Goal: Navigation & Orientation: Understand site structure

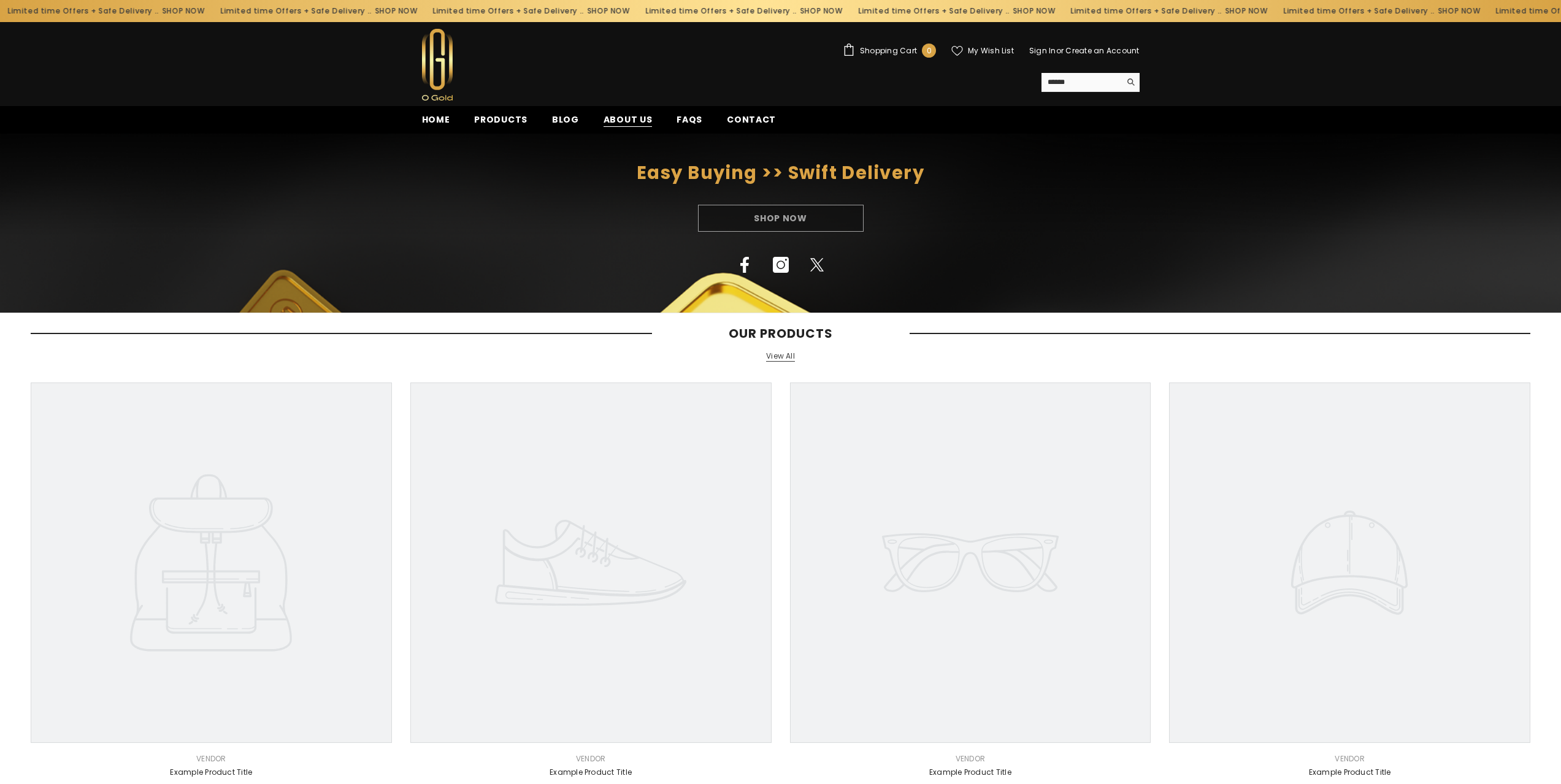
click at [624, 121] on span "About us" at bounding box center [627, 119] width 49 height 12
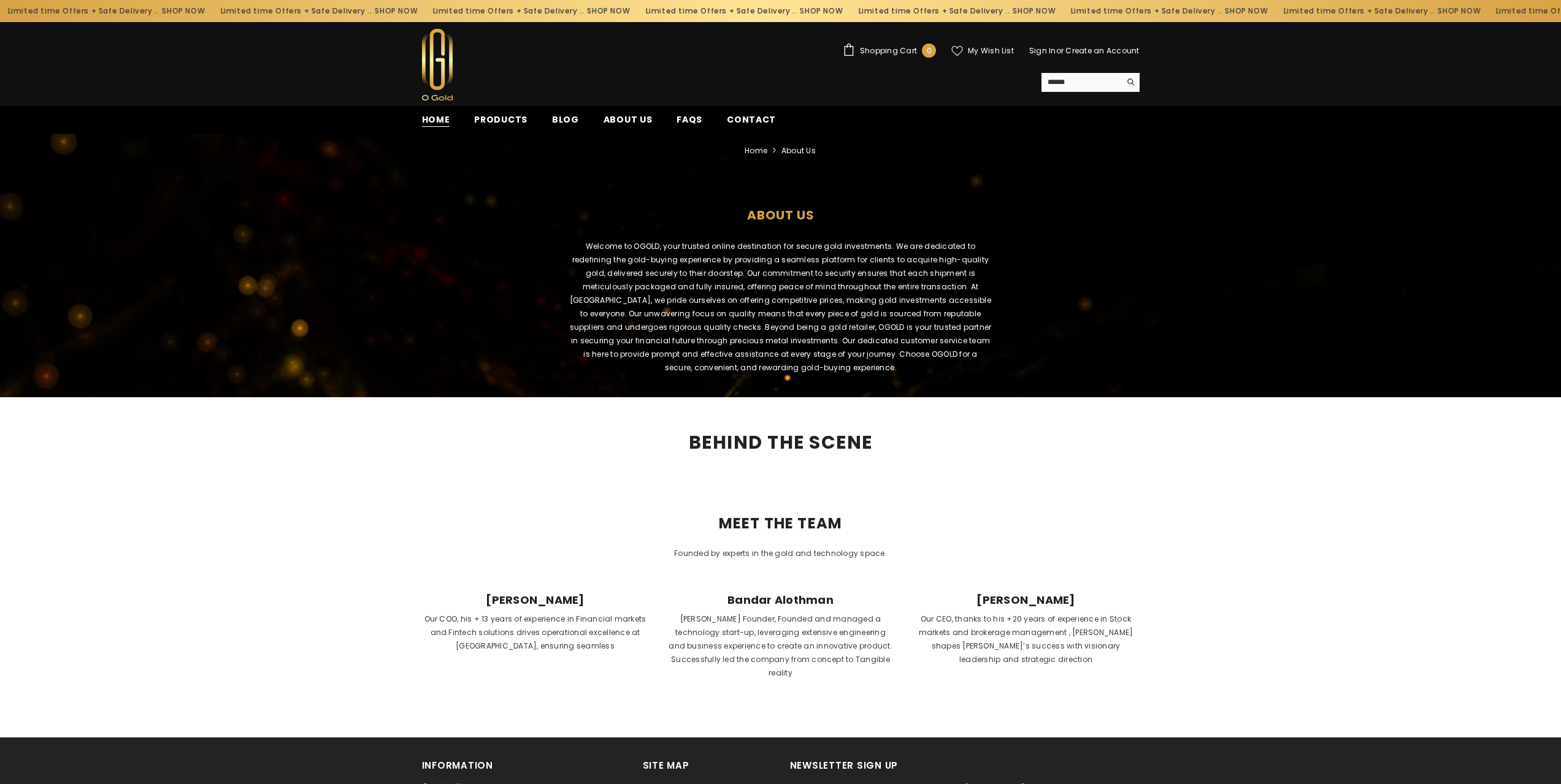
click at [436, 114] on span "Home" at bounding box center [436, 119] width 28 height 12
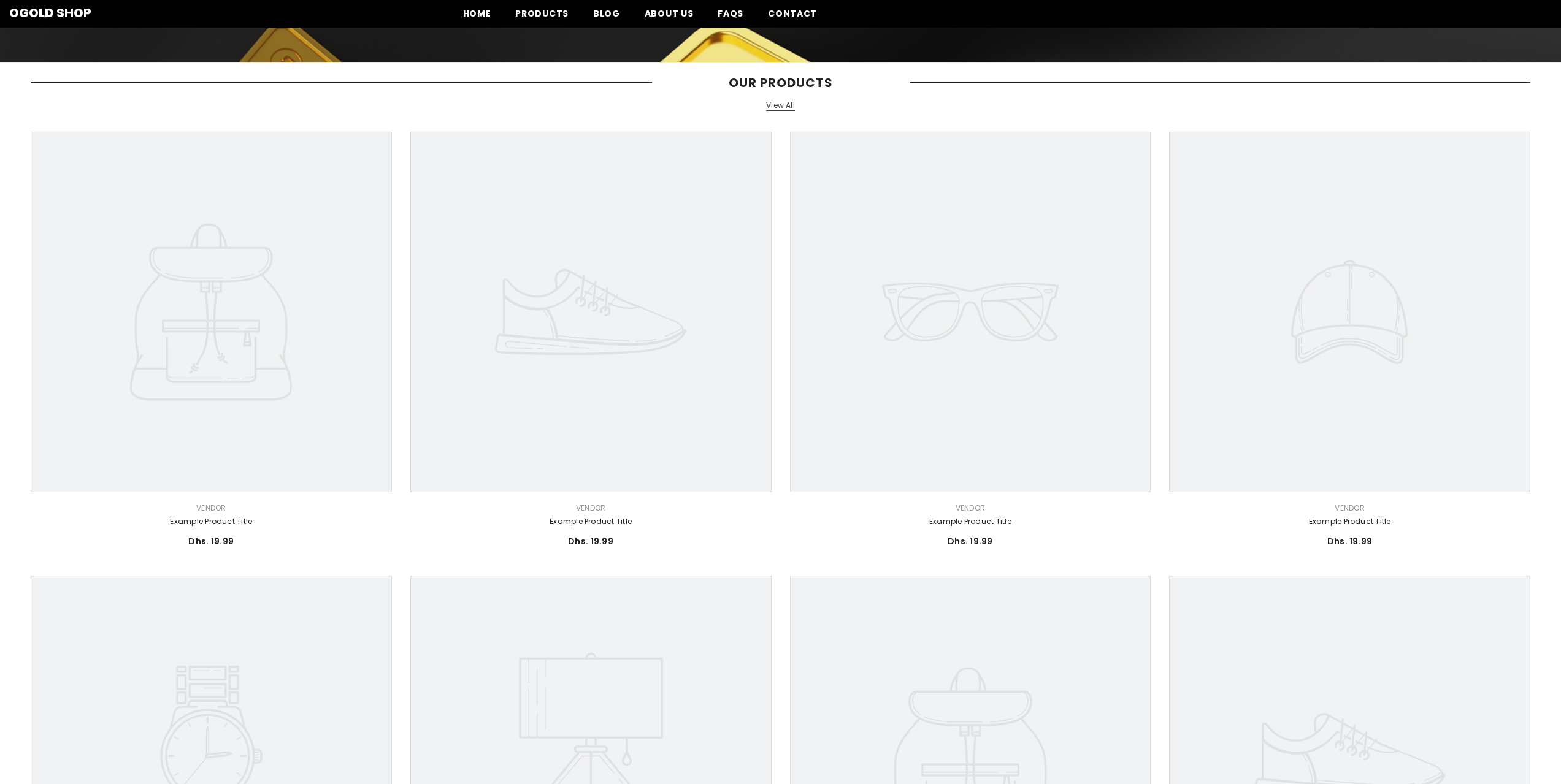
scroll to position [245, 0]
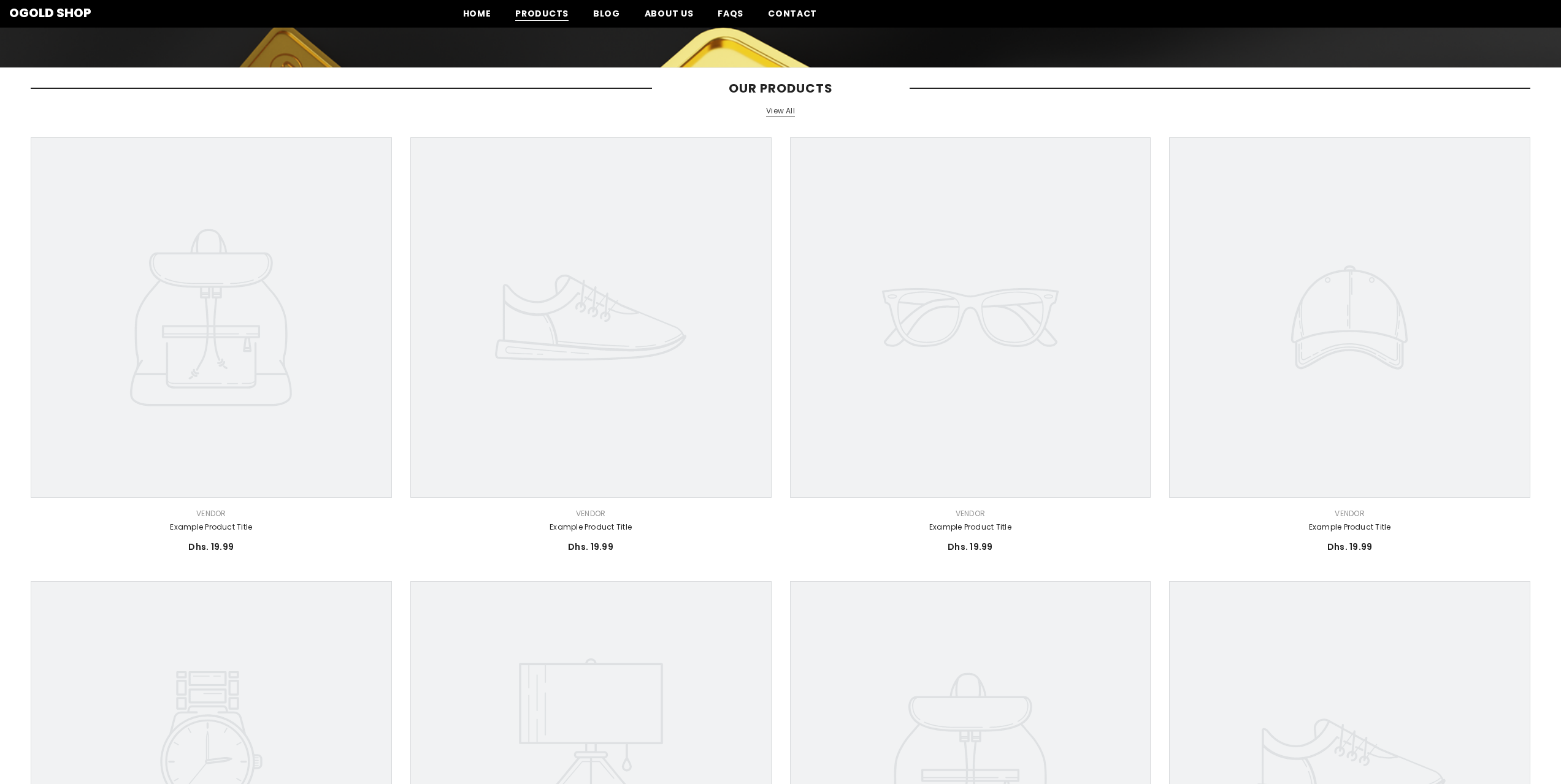
click at [528, 10] on span "Products" at bounding box center [542, 13] width 54 height 12
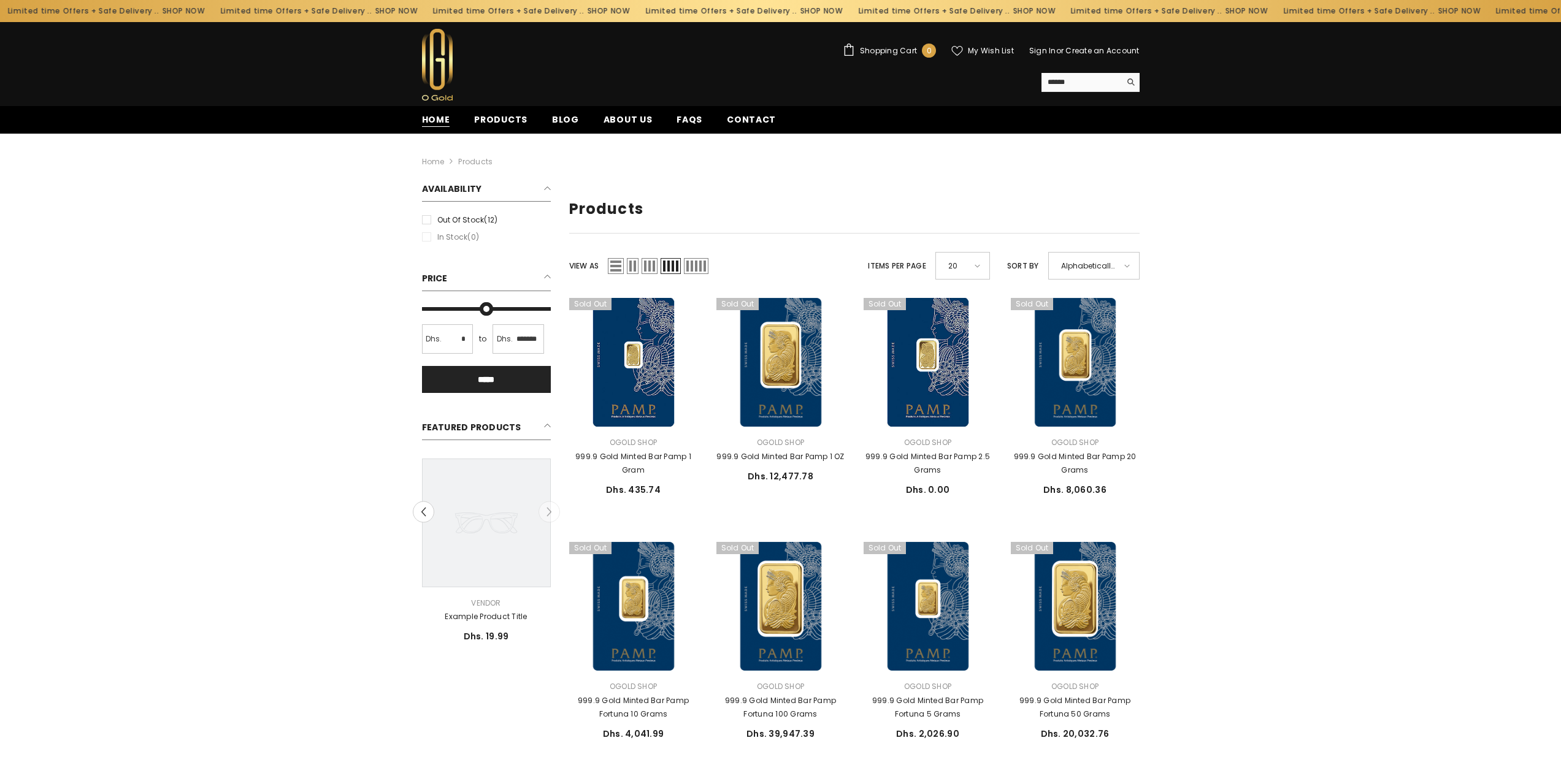
click at [440, 121] on span "Home" at bounding box center [436, 119] width 28 height 12
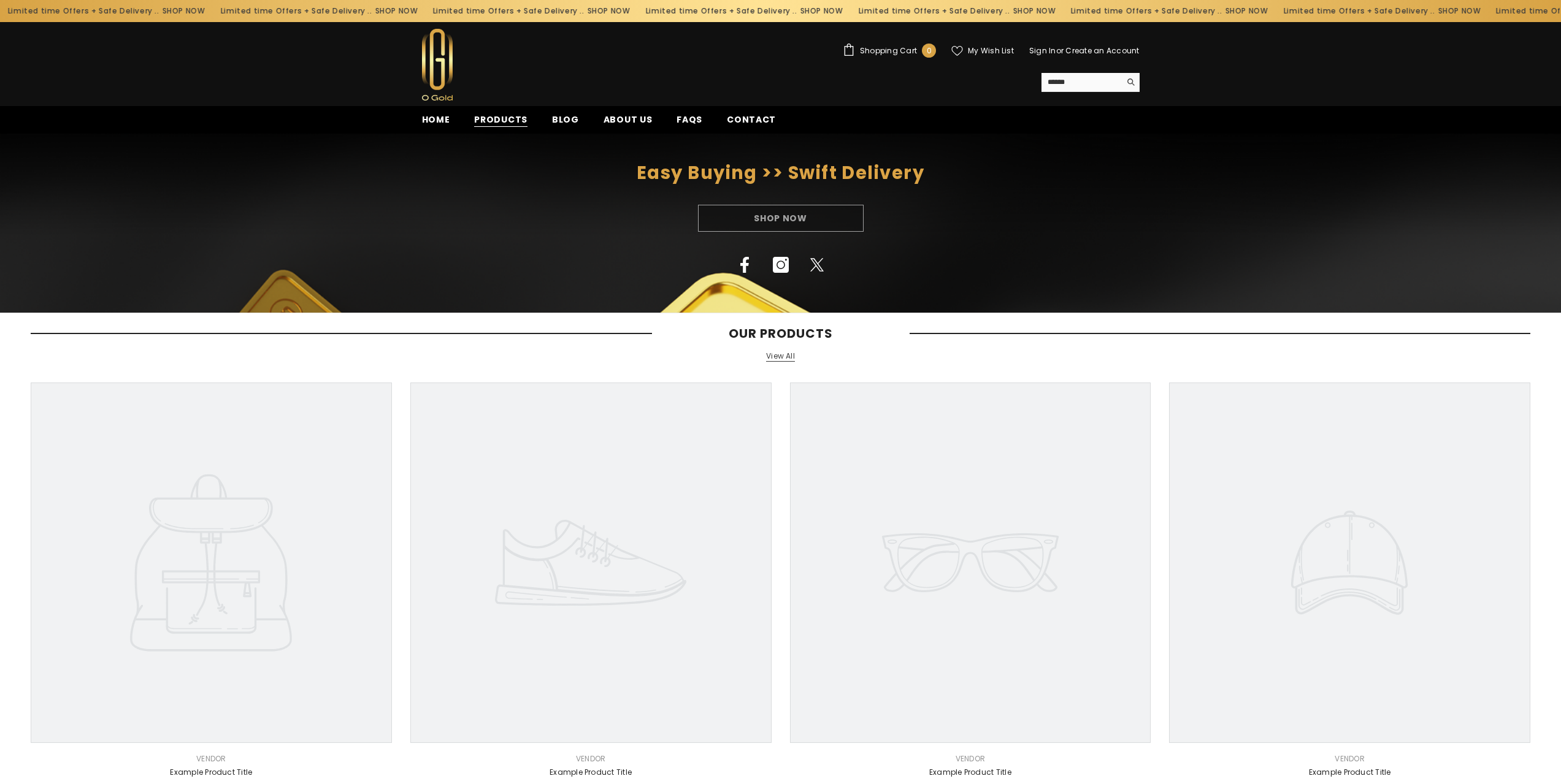
click at [509, 120] on span "Products" at bounding box center [501, 119] width 54 height 12
